Goal: Task Accomplishment & Management: Use online tool/utility

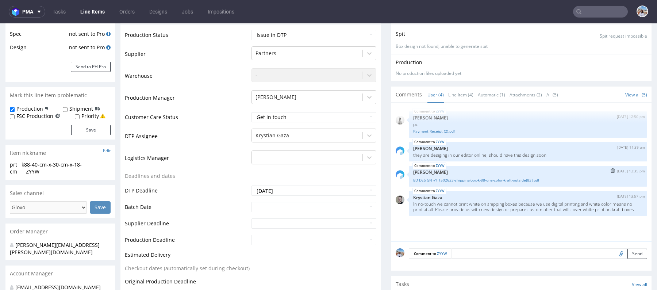
scroll to position [141, 0]
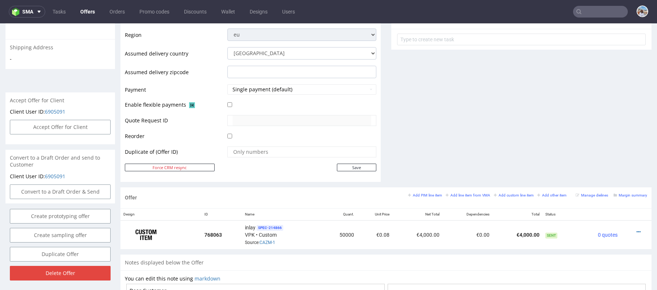
scroll to position [362, 0]
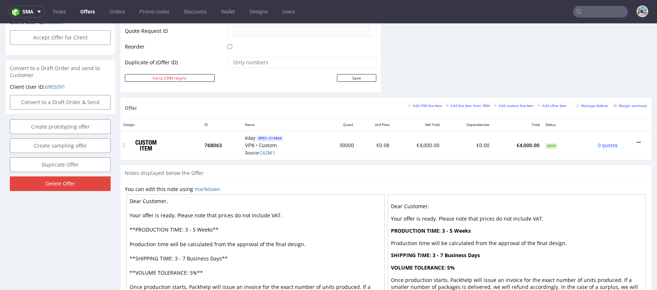
click at [636, 140] on icon at bounding box center [638, 142] width 4 height 5
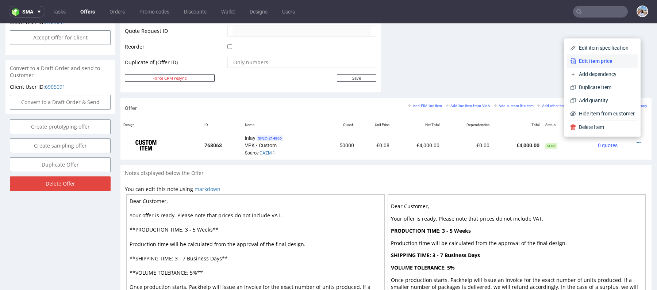
click at [596, 60] on span "Edit item price" at bounding box center [605, 60] width 59 height 7
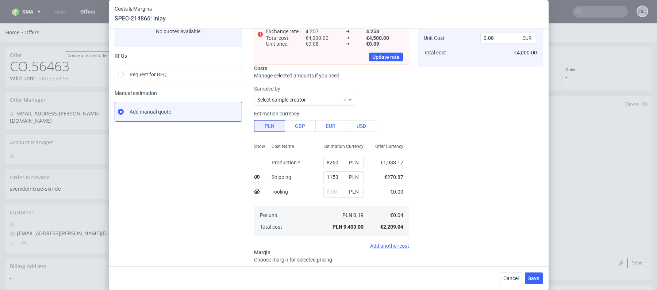
scroll to position [125, 0]
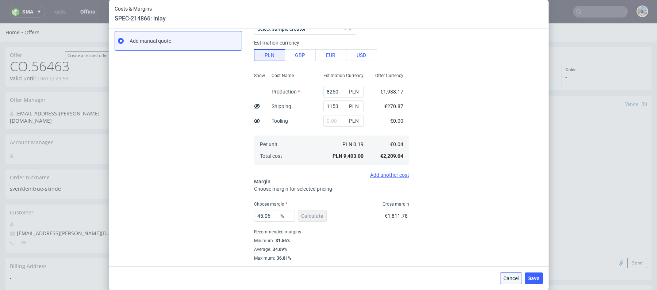
click at [519, 275] on button "Cancel" at bounding box center [511, 278] width 22 height 12
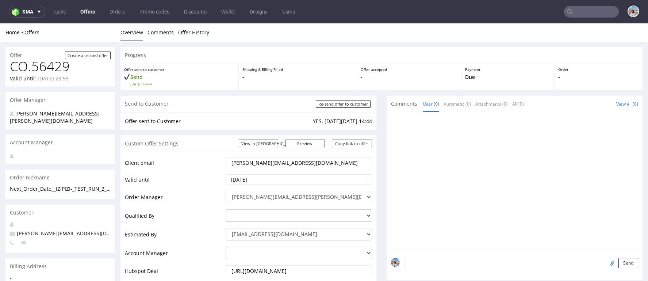
scroll to position [264, 0]
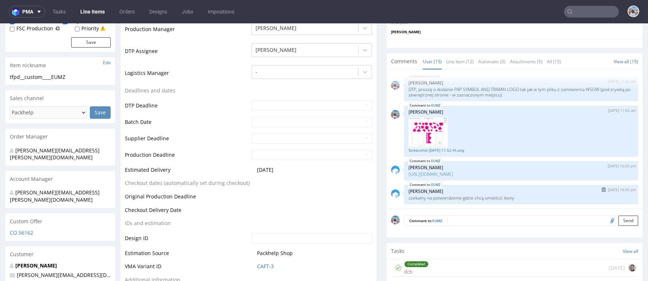
scroll to position [351, 0]
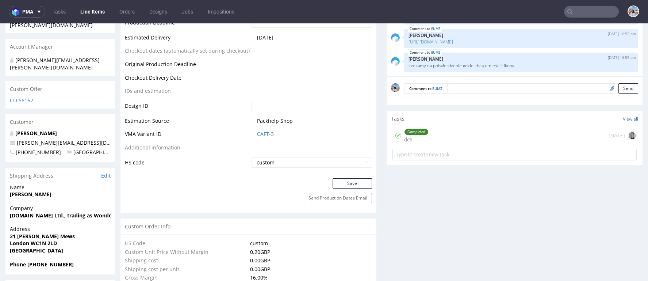
click at [582, 14] on input "text" at bounding box center [591, 12] width 55 height 12
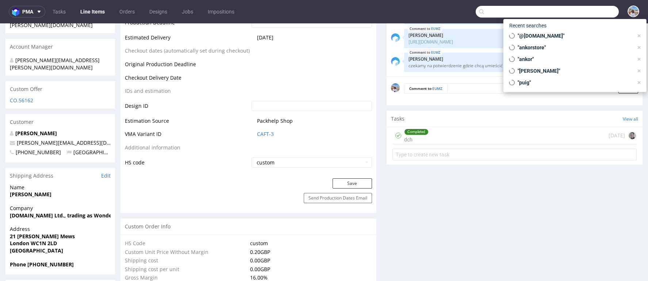
paste input "JRDB"
type input "JRDB"
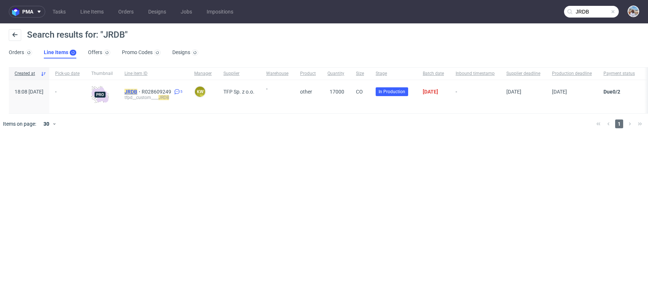
click at [137, 91] on mark "JRDB" at bounding box center [130, 92] width 13 height 6
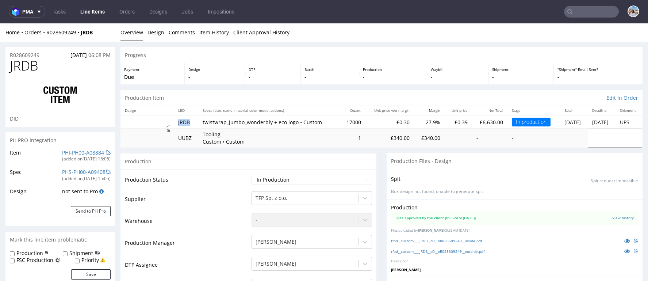
drag, startPoint x: 186, startPoint y: 120, endPoint x: 172, endPoint y: 120, distance: 13.9
click at [174, 120] on td "JRDB" at bounding box center [186, 121] width 24 height 13
copy td "JRDB"
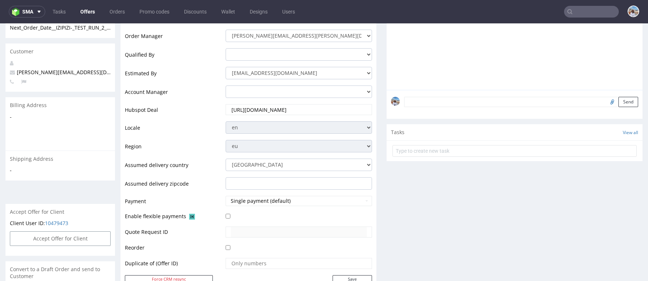
scroll to position [340, 0]
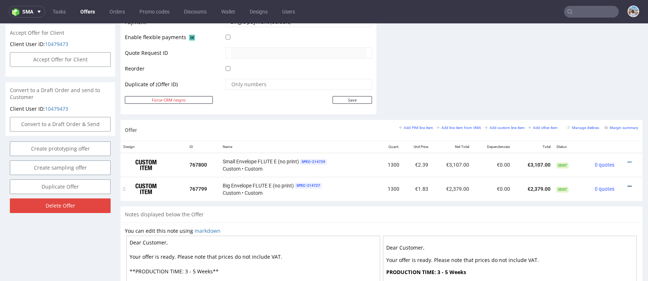
click at [627, 184] on icon at bounding box center [629, 186] width 4 height 5
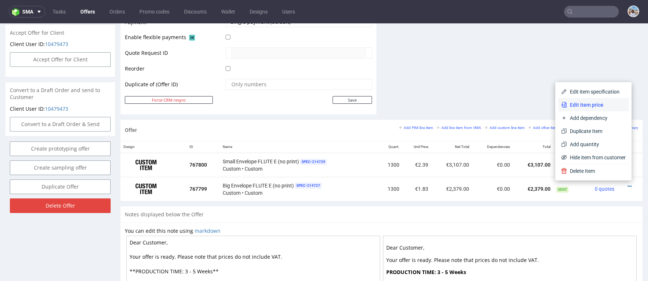
click at [581, 106] on span "Edit item price" at bounding box center [596, 104] width 59 height 7
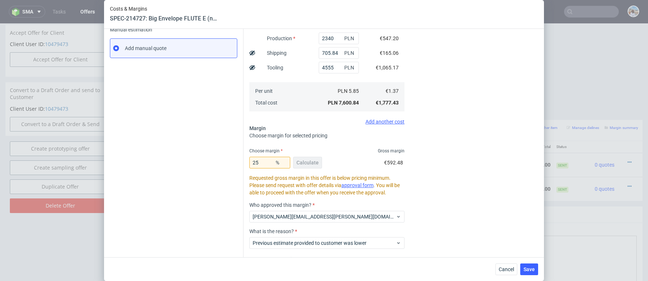
scroll to position [152, 0]
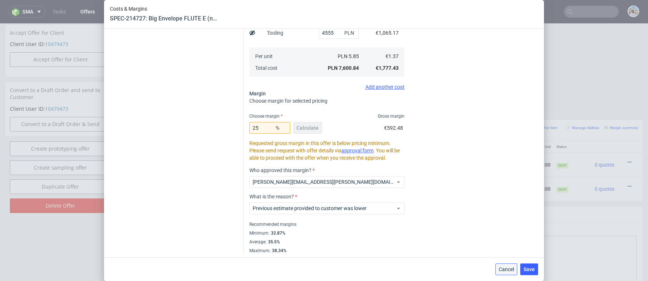
click at [506, 264] on button "Cancel" at bounding box center [506, 269] width 22 height 12
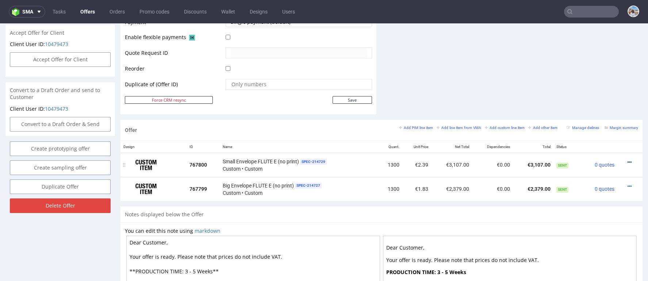
click at [627, 160] on icon at bounding box center [629, 161] width 4 height 5
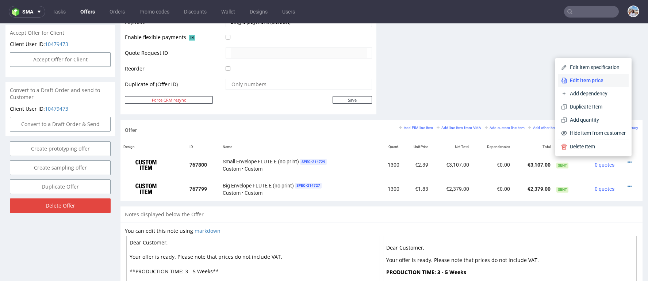
click at [586, 78] on span "Edit item price" at bounding box center [596, 80] width 59 height 7
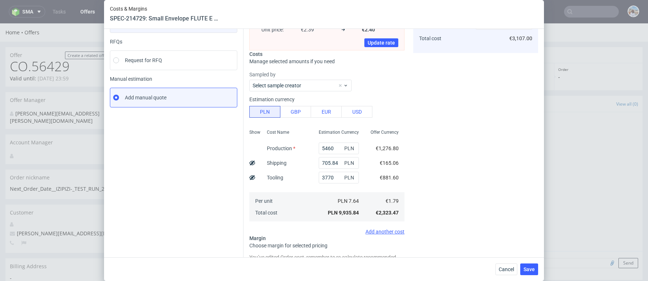
scroll to position [68, 0]
click at [506, 271] on span "Cancel" at bounding box center [505, 268] width 15 height 5
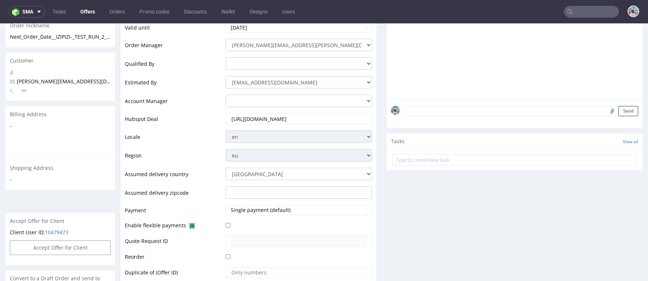
scroll to position [266, 0]
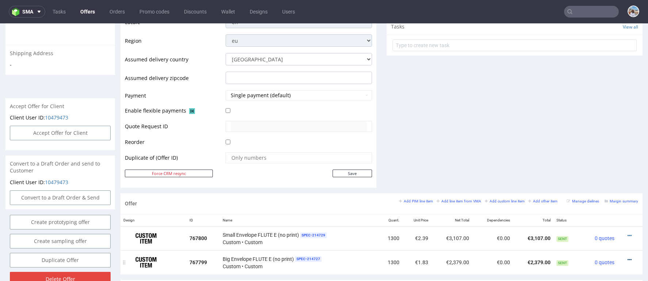
click at [627, 257] on icon at bounding box center [629, 259] width 4 height 5
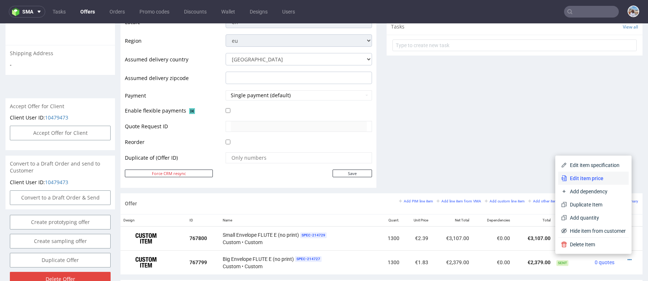
click at [590, 179] on span "Edit item price" at bounding box center [596, 177] width 59 height 7
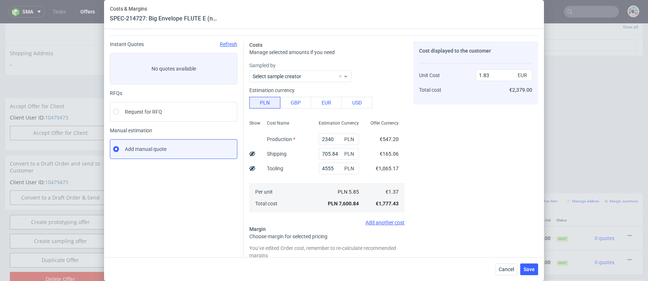
scroll to position [0, 0]
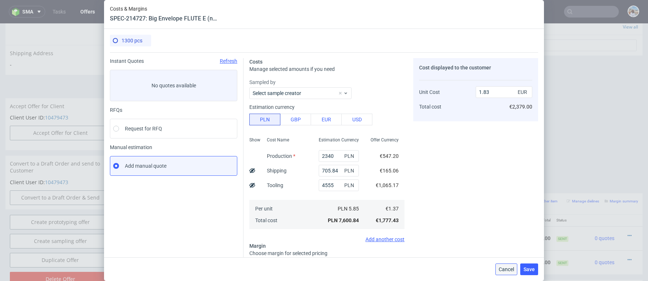
click at [500, 269] on span "Cancel" at bounding box center [505, 268] width 15 height 5
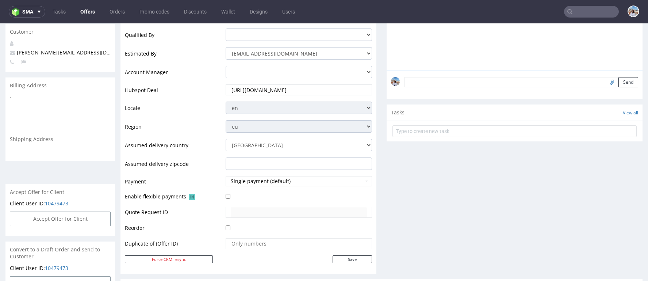
scroll to position [174, 0]
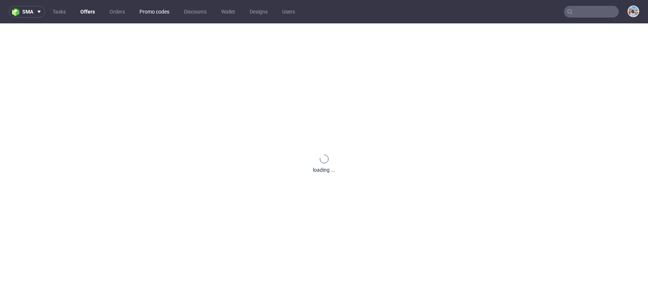
click at [161, 8] on link "Promo codes" at bounding box center [154, 12] width 39 height 12
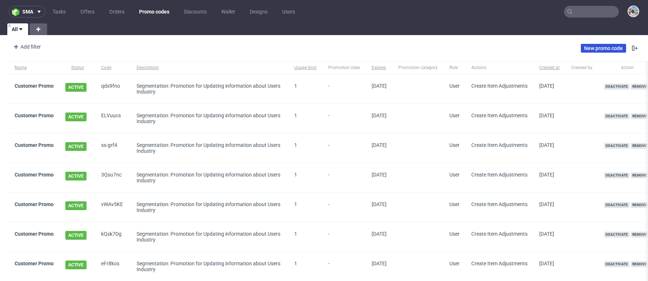
click at [593, 50] on link "New promo code" at bounding box center [602, 48] width 45 height 9
